Goal: Obtain resource: Download file/media

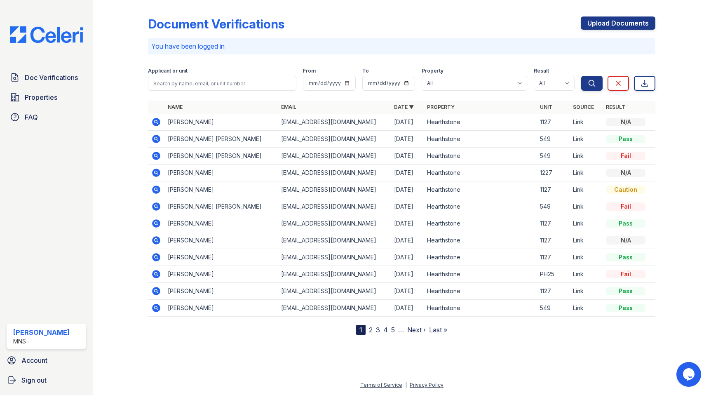
click at [64, 39] on img at bounding box center [46, 34] width 86 height 16
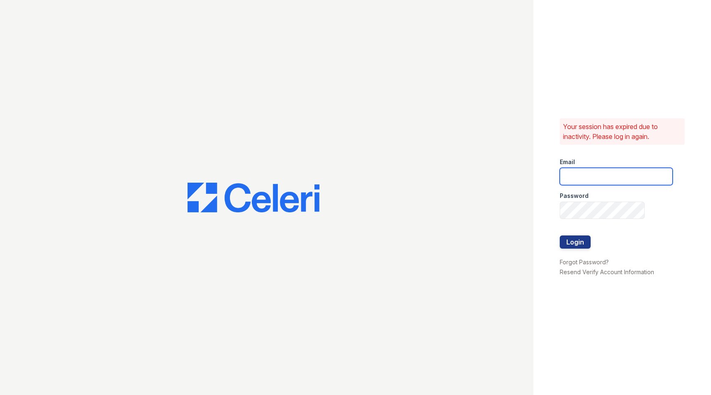
click at [611, 181] on input "email" at bounding box center [616, 176] width 113 height 17
type input "iy@mns.com"
click at [581, 252] on div at bounding box center [616, 253] width 113 height 8
click at [577, 244] on button "Login" at bounding box center [575, 241] width 31 height 13
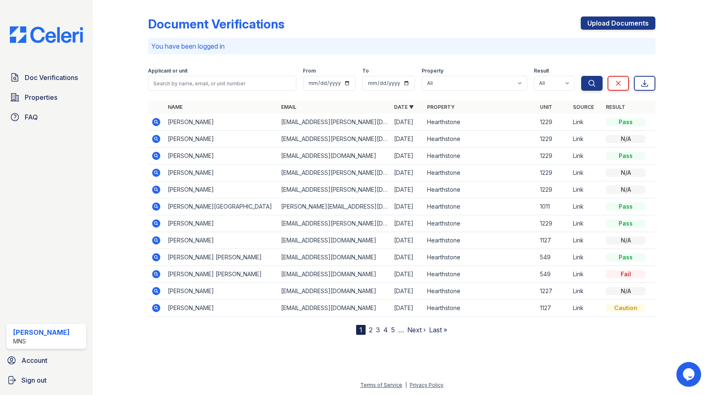
click at [157, 123] on icon at bounding box center [157, 122] width 8 height 8
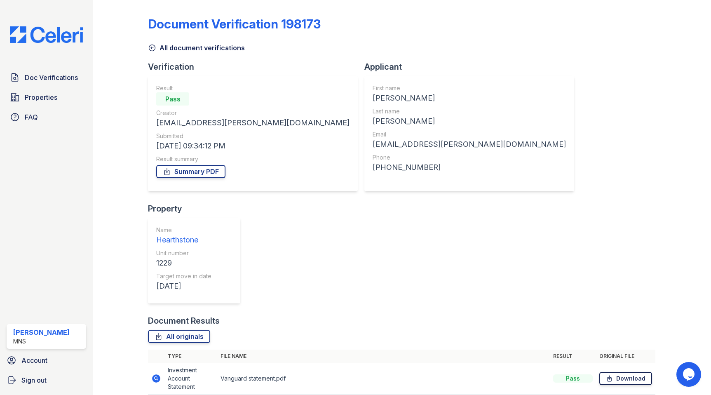
click at [625, 372] on link "Download" at bounding box center [626, 378] width 53 height 13
click at [206, 170] on link "Summary PDF" at bounding box center [191, 171] width 69 height 13
click at [68, 36] on img at bounding box center [46, 34] width 86 height 16
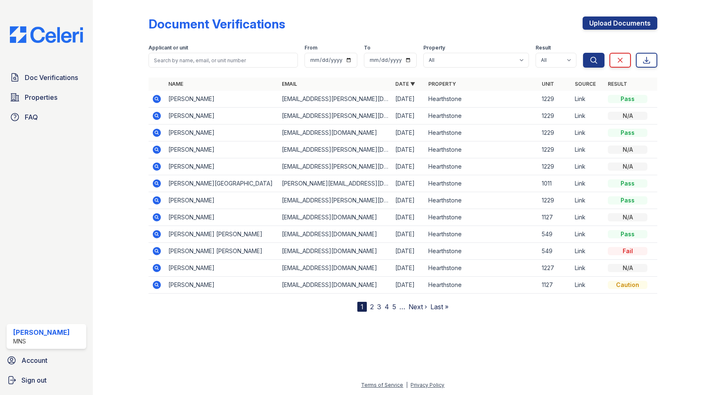
click at [155, 114] on icon at bounding box center [157, 116] width 10 height 10
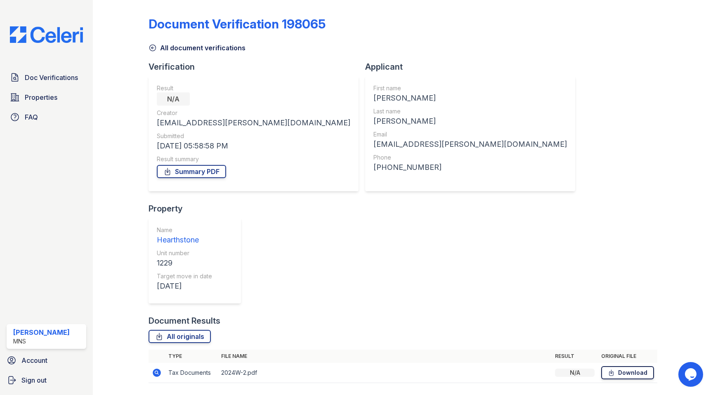
click at [614, 369] on icon at bounding box center [610, 373] width 7 height 8
click at [67, 38] on img at bounding box center [46, 34] width 86 height 16
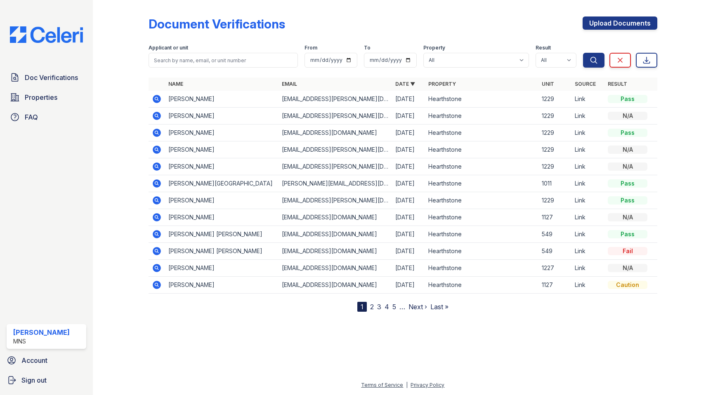
click at [160, 149] on icon at bounding box center [157, 150] width 8 height 8
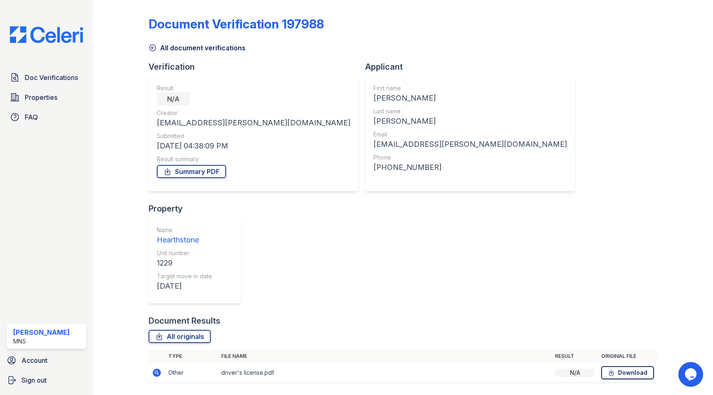
click at [630, 366] on link "Download" at bounding box center [627, 372] width 53 height 13
click at [54, 35] on img at bounding box center [46, 34] width 86 height 16
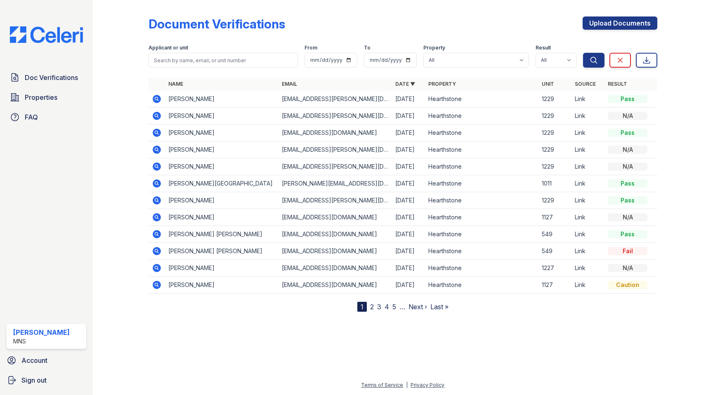
click at [157, 168] on icon at bounding box center [157, 166] width 8 height 8
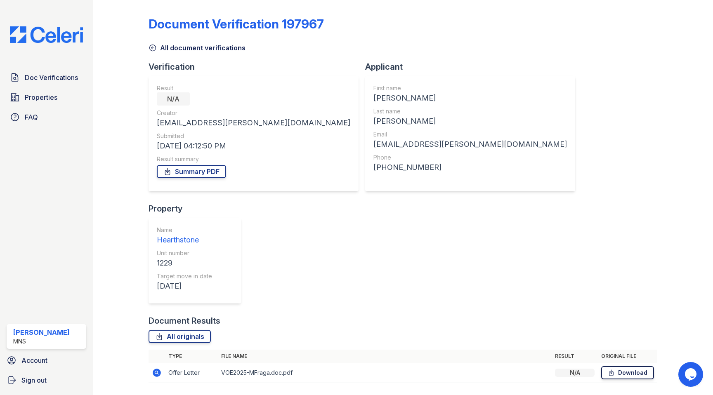
click at [630, 366] on link "Download" at bounding box center [627, 372] width 53 height 13
drag, startPoint x: 51, startPoint y: 40, endPoint x: 56, endPoint y: 41, distance: 5.5
click at [51, 40] on img at bounding box center [46, 34] width 86 height 16
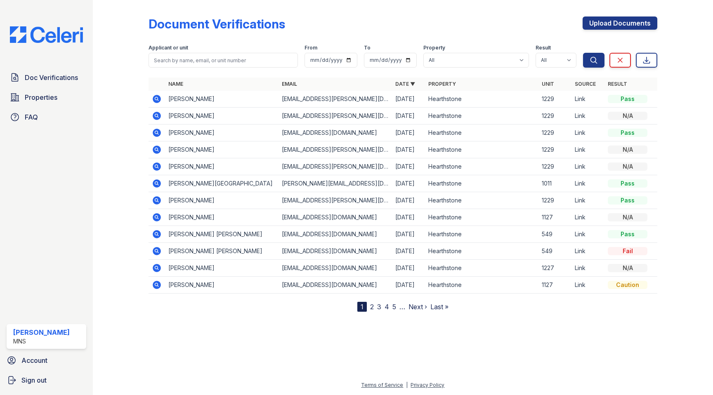
click at [158, 200] on icon at bounding box center [157, 200] width 8 height 8
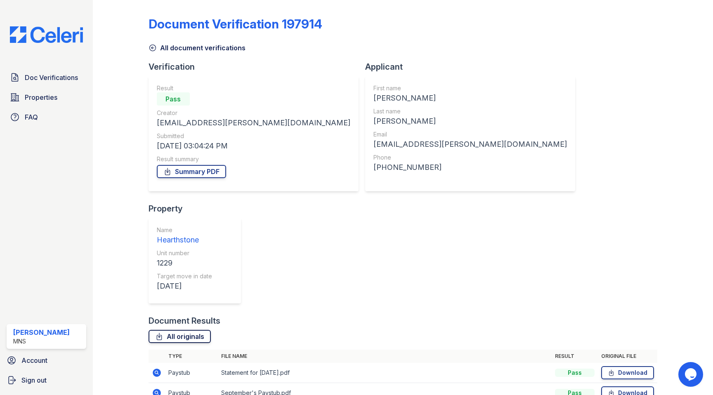
click at [196, 330] on link "All originals" at bounding box center [179, 336] width 62 height 13
click at [209, 170] on link "Summary PDF" at bounding box center [191, 171] width 69 height 13
click at [60, 39] on img at bounding box center [46, 34] width 86 height 16
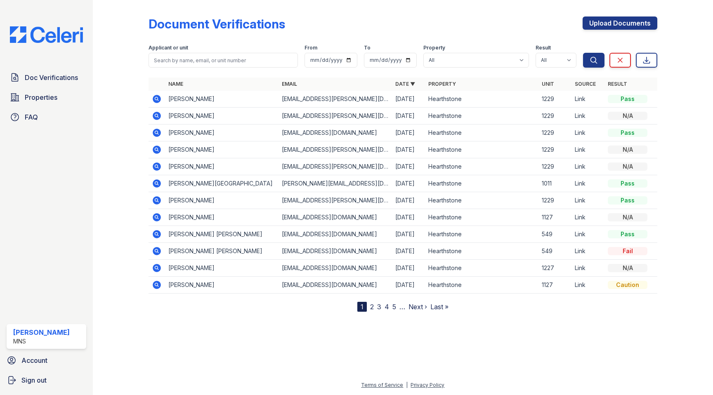
click at [155, 131] on icon at bounding box center [156, 132] width 2 height 2
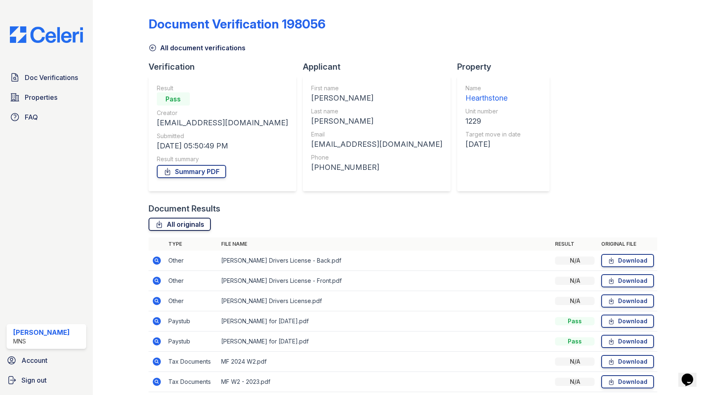
click at [204, 226] on link "All originals" at bounding box center [179, 224] width 62 height 13
click at [194, 224] on link "All originals" at bounding box center [179, 224] width 62 height 13
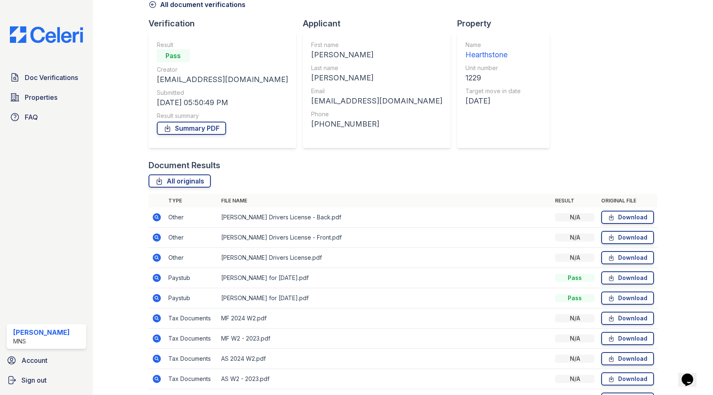
scroll to position [46, 0]
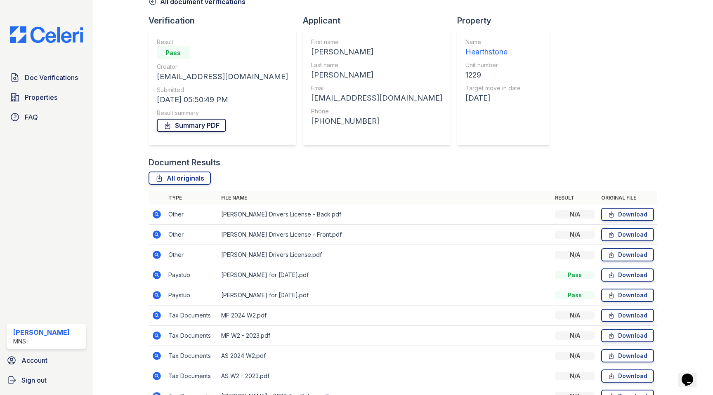
click at [207, 124] on link "Summary PDF" at bounding box center [191, 125] width 69 height 13
click at [64, 31] on img at bounding box center [46, 34] width 86 height 16
